Goal: Navigation & Orientation: Find specific page/section

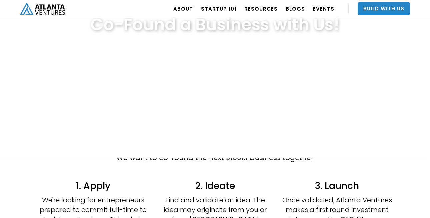
scroll to position [54, 0]
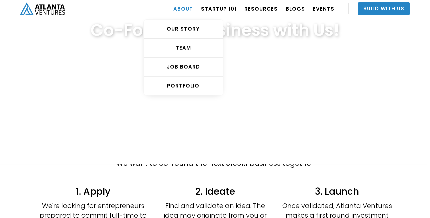
click at [187, 10] on link "ABOUT" at bounding box center [183, 8] width 20 height 19
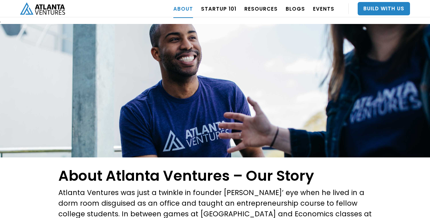
click at [52, 10] on img "home" at bounding box center [42, 8] width 45 height 12
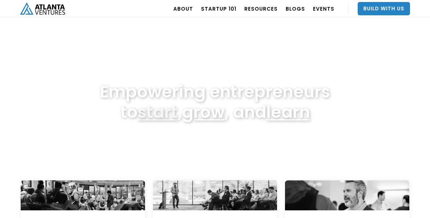
click at [153, 115] on link "start" at bounding box center [158, 112] width 40 height 24
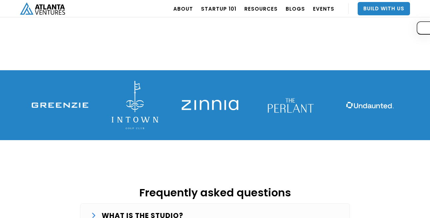
scroll to position [938, 0]
